Goal: Navigation & Orientation: Find specific page/section

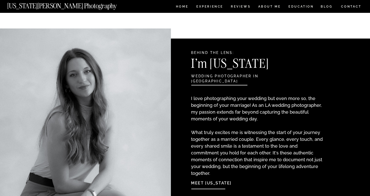
scroll to position [399, 0]
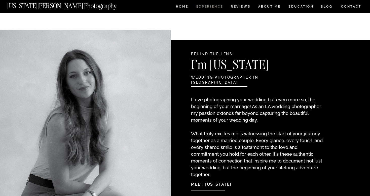
click at [214, 6] on nav "Experience" at bounding box center [209, 7] width 26 height 4
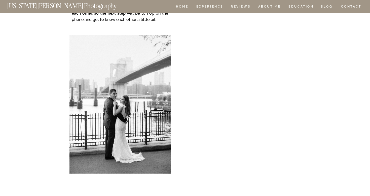
scroll to position [4424, 0]
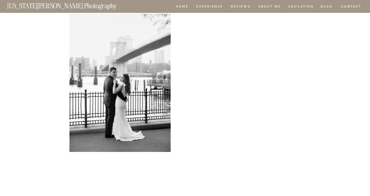
scroll to position [4447, 0]
